Goal: Task Accomplishment & Management: Manage account settings

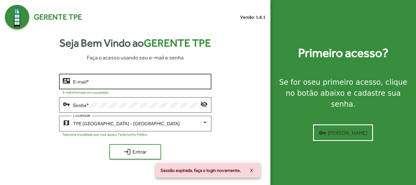
click at [85, 82] on input "E-mail *" at bounding box center [140, 81] width 134 height 5
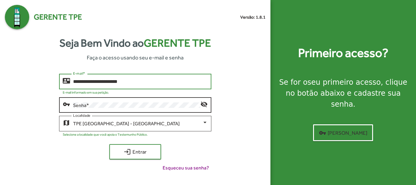
type input "**********"
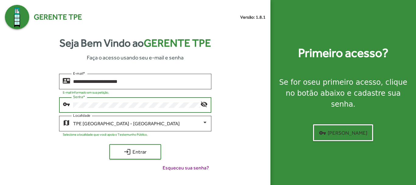
click at [109, 144] on button "login Entrar" at bounding box center [135, 151] width 52 height 15
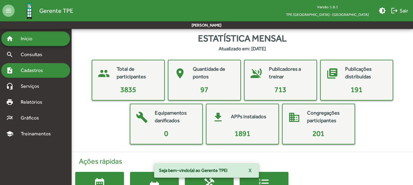
click at [35, 70] on span "Cadastros" at bounding box center [34, 70] width 34 height 7
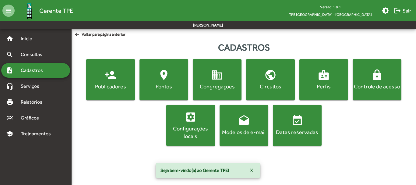
click at [116, 83] on div "Publicadores" at bounding box center [110, 87] width 46 height 8
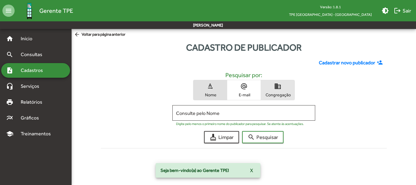
click at [275, 90] on span "domain Congregação" at bounding box center [278, 90] width 34 height 20
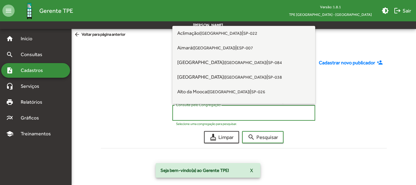
click at [221, 115] on input "Consulte pelo Congregação" at bounding box center [244, 112] width 136 height 5
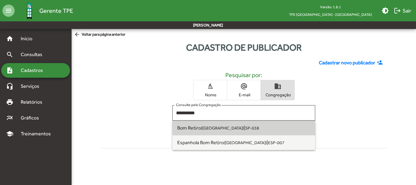
click at [222, 126] on small "(São Paulo SP)" at bounding box center [222, 128] width 43 height 5
type input "**********"
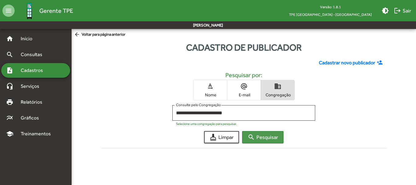
click at [260, 138] on span "search Pesquisar" at bounding box center [263, 137] width 30 height 11
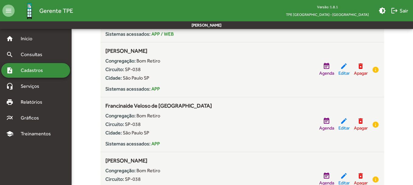
scroll to position [1055, 0]
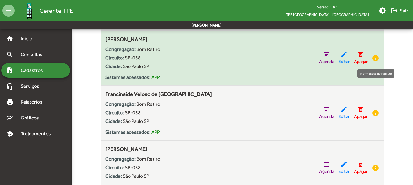
click at [376, 58] on mat-icon "info" at bounding box center [375, 58] width 7 height 7
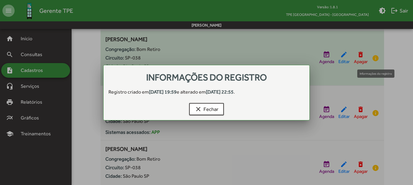
scroll to position [0, 0]
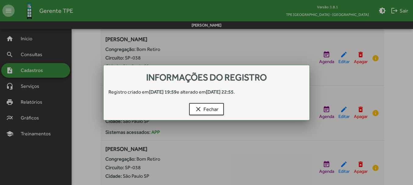
click at [398, 83] on div at bounding box center [206, 92] width 413 height 185
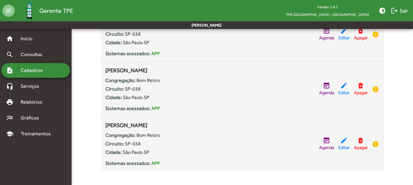
scroll to position [3277, 0]
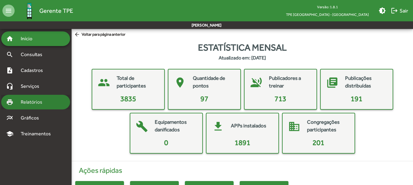
click at [35, 102] on span "Relatórios" at bounding box center [33, 101] width 33 height 7
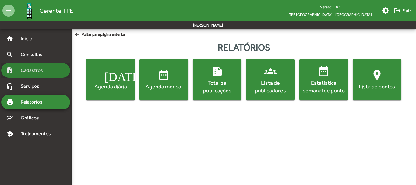
click at [35, 69] on span "Cadastros" at bounding box center [34, 70] width 34 height 7
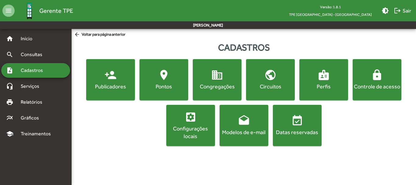
click at [113, 87] on div "Publicadores" at bounding box center [110, 87] width 46 height 8
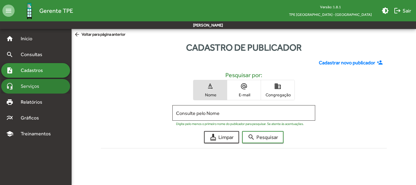
click at [37, 89] on span "Serviços" at bounding box center [32, 86] width 30 height 7
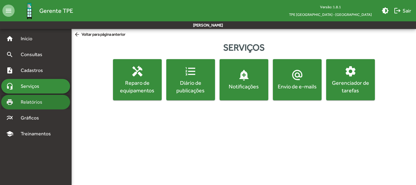
click at [34, 103] on span "Relatórios" at bounding box center [33, 101] width 33 height 7
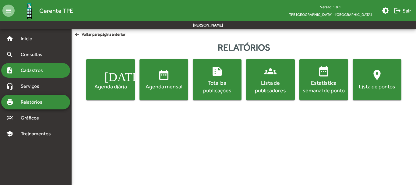
click at [32, 69] on span "Cadastros" at bounding box center [34, 70] width 34 height 7
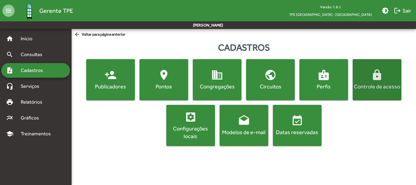
click at [372, 88] on div "Controle de acesso" at bounding box center [377, 87] width 46 height 8
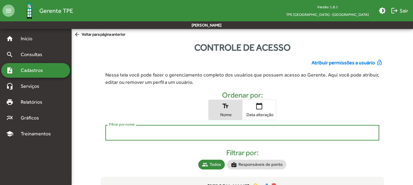
click at [122, 134] on input "Filtrar por nome" at bounding box center [242, 132] width 266 height 5
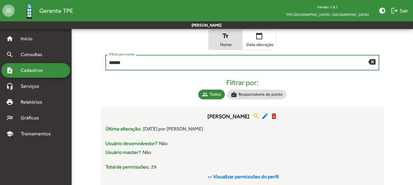
scroll to position [70, 0]
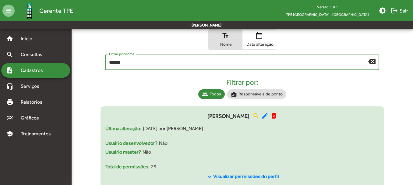
type input "******"
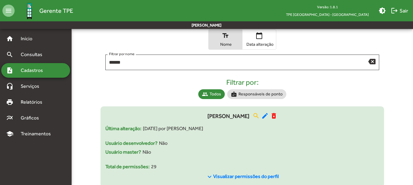
drag, startPoint x: 254, startPoint y: 176, endPoint x: 327, endPoint y: 160, distance: 74.9
click at [254, 176] on span "Visualizar permissões do perfil" at bounding box center [245, 176] width 65 height 6
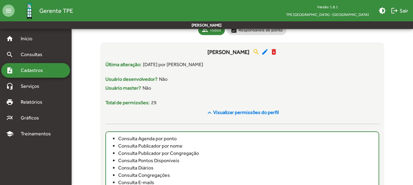
scroll to position [131, 0]
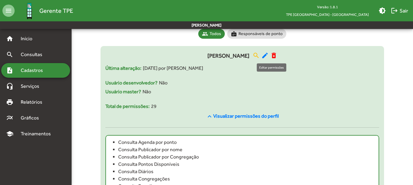
click at [269, 57] on mat-icon "edit" at bounding box center [264, 55] width 7 height 7
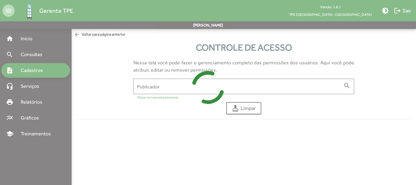
type input "**********"
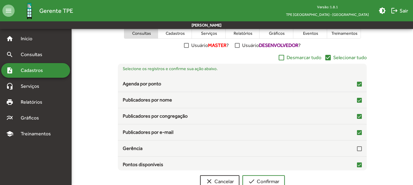
scroll to position [150, 0]
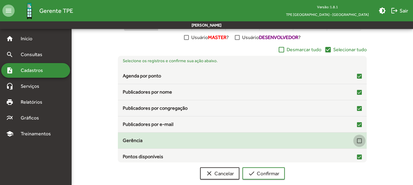
click at [357, 140] on div at bounding box center [359, 140] width 5 height 5
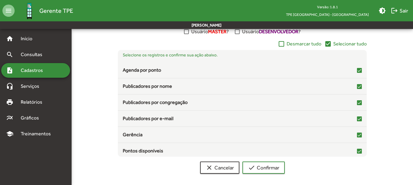
scroll to position [159, 0]
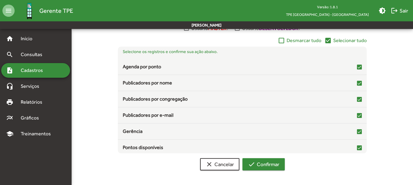
click at [275, 166] on span "check Confirmar" at bounding box center [263, 164] width 31 height 11
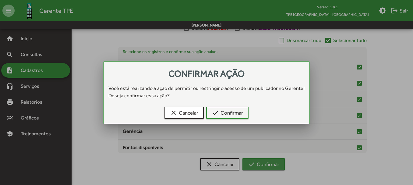
scroll to position [0, 0]
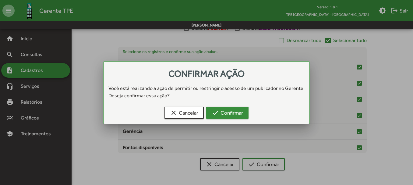
click at [232, 116] on span "check Confirmar" at bounding box center [227, 112] width 31 height 11
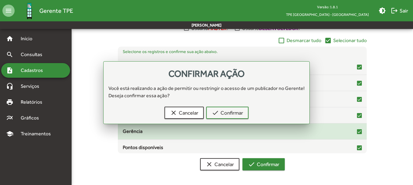
scroll to position [159, 0]
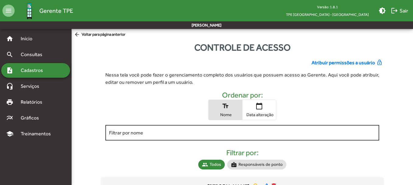
drag, startPoint x: 120, startPoint y: 131, endPoint x: 151, endPoint y: 125, distance: 31.7
click at [120, 131] on input "Filtrar por nome" at bounding box center [242, 132] width 266 height 5
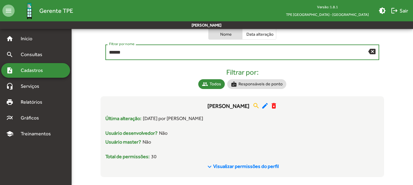
scroll to position [87, 0]
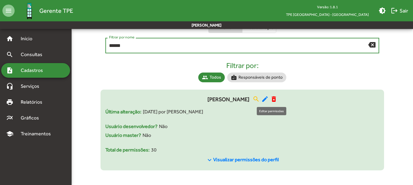
type input "******"
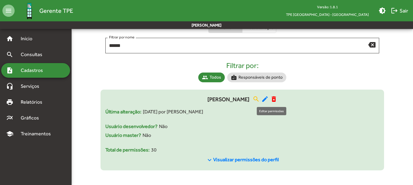
click at [269, 99] on mat-icon "edit" at bounding box center [264, 98] width 7 height 7
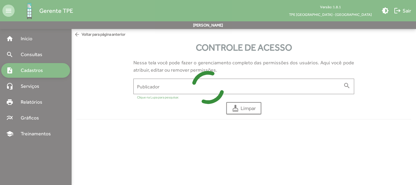
type input "**********"
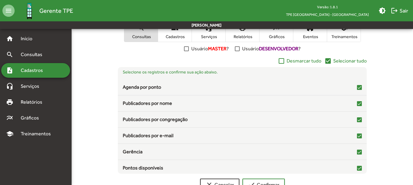
scroll to position [136, 0]
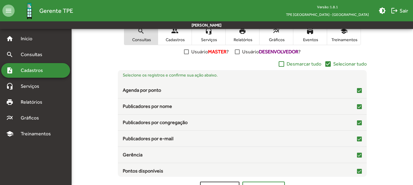
click at [177, 38] on span "Cadastros" at bounding box center [175, 39] width 30 height 5
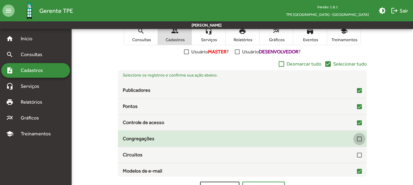
click at [357, 138] on div at bounding box center [359, 138] width 5 height 5
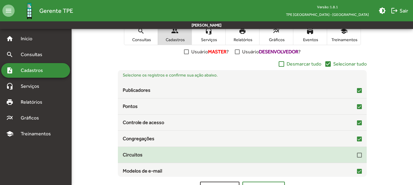
click at [357, 155] on div at bounding box center [359, 155] width 5 height 5
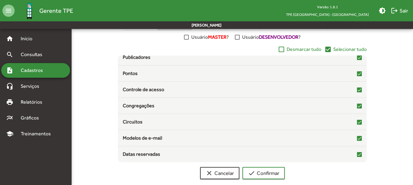
scroll to position [159, 0]
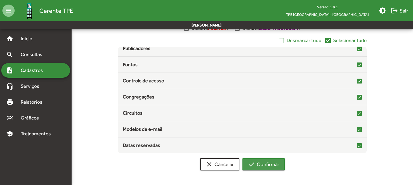
click at [272, 161] on span "check Confirmar" at bounding box center [263, 164] width 31 height 11
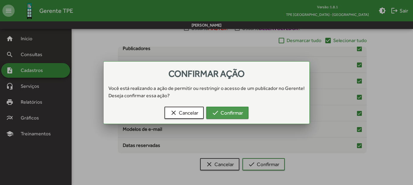
click at [233, 114] on span "check Confirmar" at bounding box center [227, 112] width 31 height 11
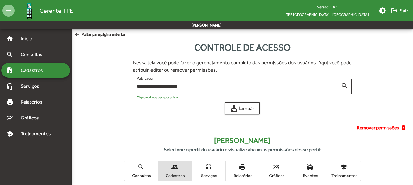
scroll to position [159, 0]
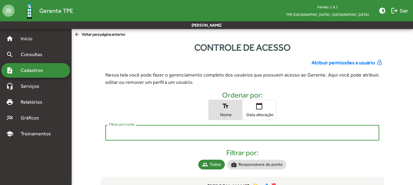
click at [144, 131] on input "Filtrar por nome" at bounding box center [242, 132] width 266 height 5
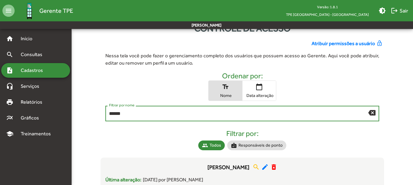
scroll to position [48, 0]
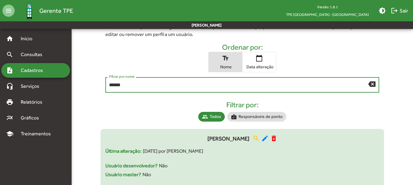
type input "******"
click at [245, 155] on div "Última alteração: [DATE] por [PERSON_NAME]" at bounding box center [242, 154] width 274 height 15
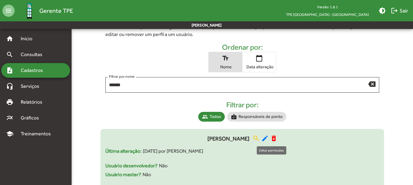
click at [269, 138] on mat-icon "edit" at bounding box center [264, 138] width 7 height 7
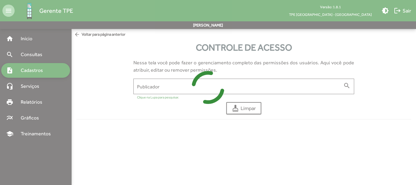
type input "**********"
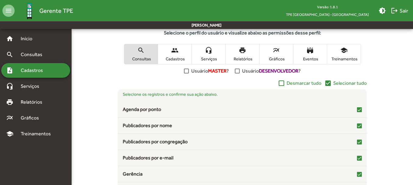
scroll to position [118, 0]
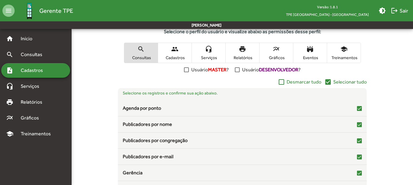
click at [181, 57] on span "Cadastros" at bounding box center [175, 57] width 30 height 5
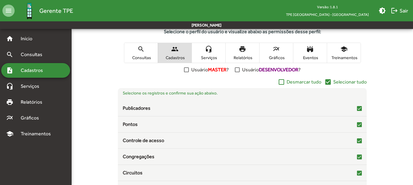
scroll to position [159, 0]
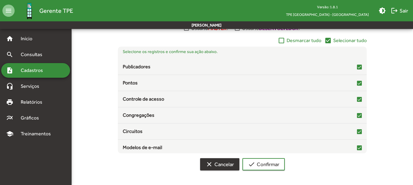
click at [227, 168] on span "clear Cancelar" at bounding box center [220, 164] width 28 height 11
